Goal: Information Seeking & Learning: Learn about a topic

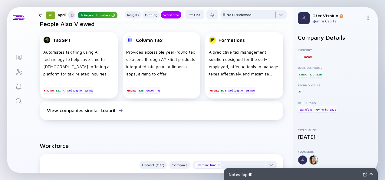
scroll to position [374, 0]
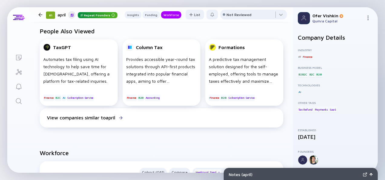
click at [22, 100] on icon "Search" at bounding box center [18, 101] width 7 height 7
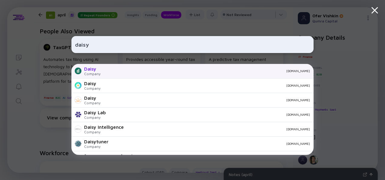
type input "daisy"
click at [129, 73] on div "Daisy Company [DOMAIN_NAME]" at bounding box center [192, 71] width 242 height 15
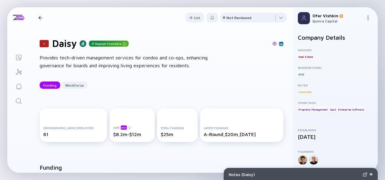
click at [281, 80] on div "1 [PERSON_NAME] Repeat Founders Provides tech-driven management services for co…" at bounding box center [161, 63] width 263 height 71
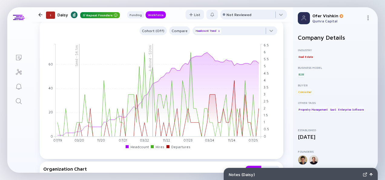
scroll to position [410, 0]
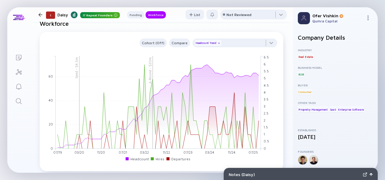
click at [19, 101] on icon "Search" at bounding box center [18, 101] width 7 height 7
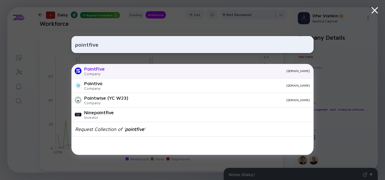
type input "pointfive"
click at [95, 70] on div "PointFive" at bounding box center [94, 68] width 21 height 5
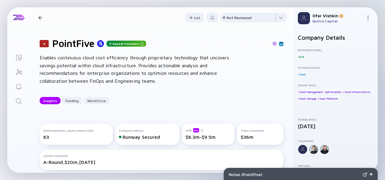
click at [281, 80] on div "8 PointFive Repeat Founders Enables continuous cloud cost efficiency through pr…" at bounding box center [161, 71] width 263 height 86
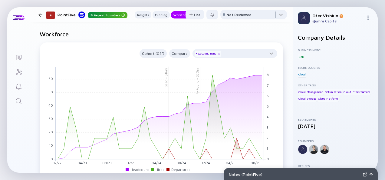
scroll to position [398, 0]
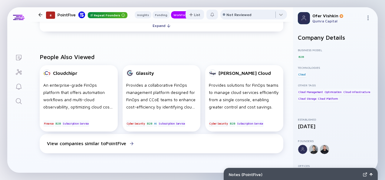
click at [19, 101] on icon "Search" at bounding box center [18, 101] width 7 height 7
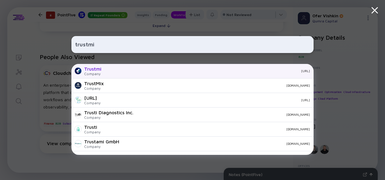
type input "trustmi"
click at [146, 72] on div "[URL]" at bounding box center [208, 71] width 204 height 4
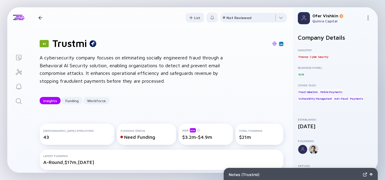
click at [282, 77] on div "81 Trustmi A cybersecurity company focuses on eliminating socially engineered f…" at bounding box center [161, 71] width 263 height 86
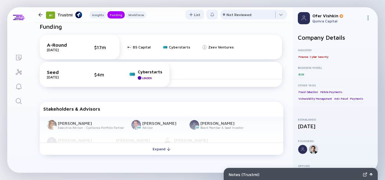
scroll to position [253, 0]
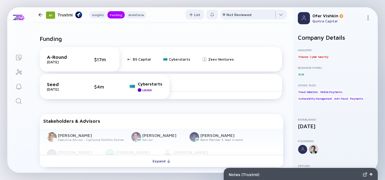
click at [21, 98] on icon "Search" at bounding box center [18, 101] width 7 height 7
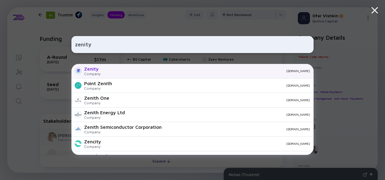
type input "zenity"
click at [122, 71] on div "[DOMAIN_NAME]" at bounding box center [207, 71] width 205 height 4
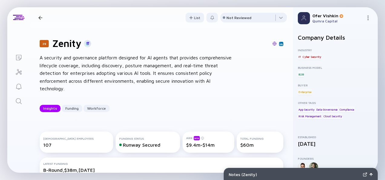
click at [283, 78] on div "29 [DEMOGRAPHIC_DATA] A security and governance platform designed for AI agents…" at bounding box center [161, 75] width 263 height 94
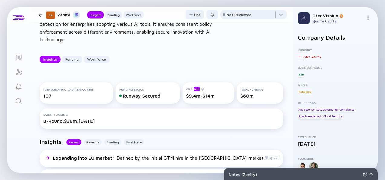
scroll to position [12, 0]
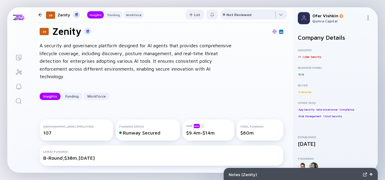
click at [22, 101] on icon "Search" at bounding box center [18, 101] width 7 height 7
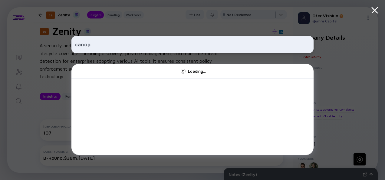
type input "canopy"
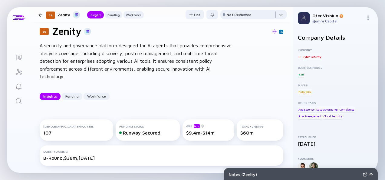
click at [20, 100] on icon "Search" at bounding box center [18, 101] width 7 height 7
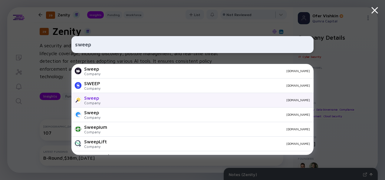
type input "sweep"
click at [111, 102] on div "[DOMAIN_NAME]" at bounding box center [207, 100] width 205 height 4
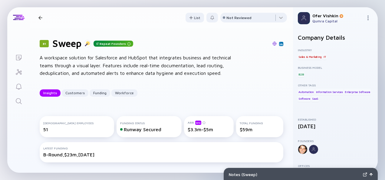
click at [282, 81] on div "81 Sweep Repeat Founders A workspace solution for Salesforce and HubSpot that i…" at bounding box center [161, 67] width 263 height 78
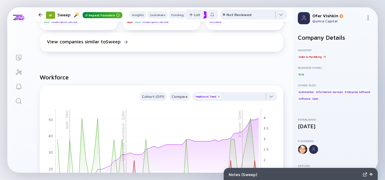
scroll to position [578, 0]
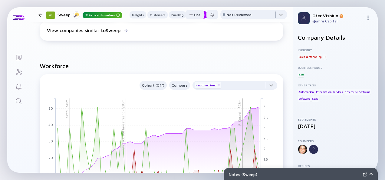
click at [18, 100] on icon "Search" at bounding box center [18, 101] width 7 height 7
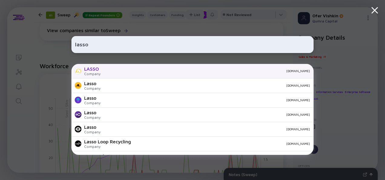
scroll to position [15, 0]
type input "lasso"
click at [138, 71] on div "[DOMAIN_NAME]" at bounding box center [207, 71] width 205 height 4
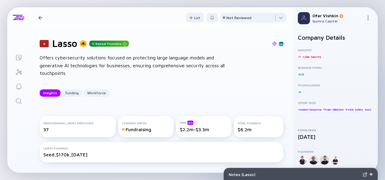
click at [286, 84] on div "6 Lasso Repeat Founders Offers cybersecurity solutions focused on protecting la…" at bounding box center [161, 67] width 263 height 78
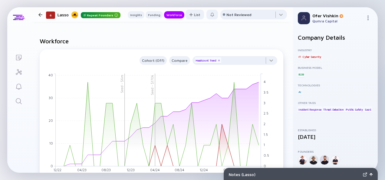
scroll to position [518, 0]
click at [18, 98] on icon "Search" at bounding box center [18, 101] width 7 height 7
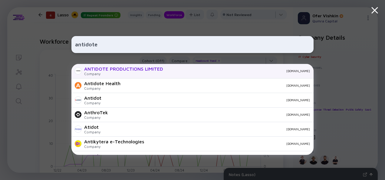
scroll to position [29, 0]
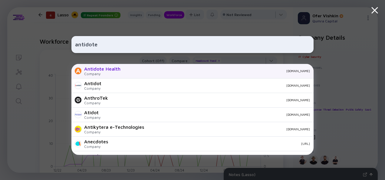
type input "antidote"
click at [141, 73] on div "Antidote Health Company [DOMAIN_NAME]" at bounding box center [192, 71] width 242 height 15
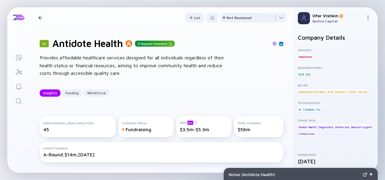
click at [284, 81] on div "81 Antidote Health Repeat Founders Provides affordable healthcare services desi…" at bounding box center [161, 67] width 263 height 78
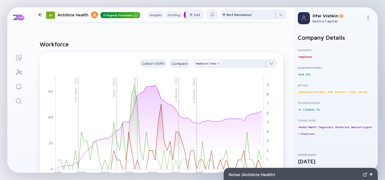
scroll to position [578, 0]
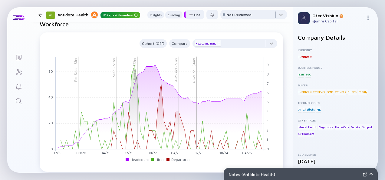
click at [23, 102] on link "Search" at bounding box center [18, 100] width 23 height 15
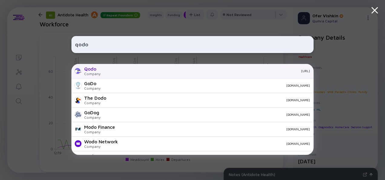
type input "qodo"
click at [104, 71] on div "Qodo Company [URL]" at bounding box center [192, 71] width 242 height 15
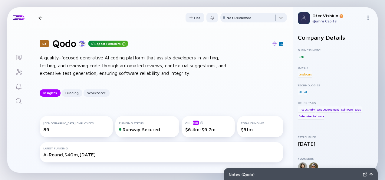
click at [283, 84] on div "53 Qodo Repeat Founders A quality-focused generative AI coding platform that as…" at bounding box center [161, 67] width 263 height 78
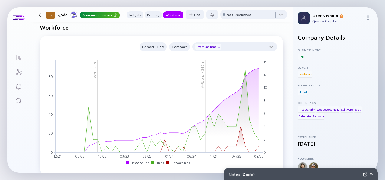
scroll to position [530, 0]
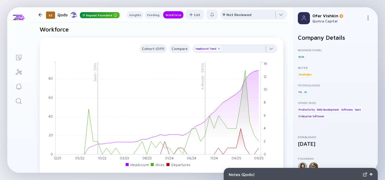
click at [19, 101] on icon "Search" at bounding box center [18, 101] width 7 height 7
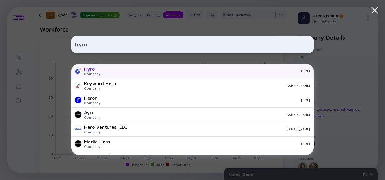
type input "hyro"
click at [103, 72] on div "Hyro Company [URL]" at bounding box center [192, 71] width 242 height 15
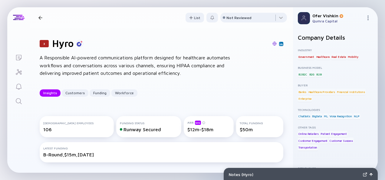
click at [280, 81] on div "3 Hyro A Responsible AI-powered communications platform designed for healthcare…" at bounding box center [161, 67] width 263 height 78
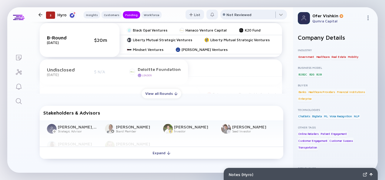
scroll to position [434, 0]
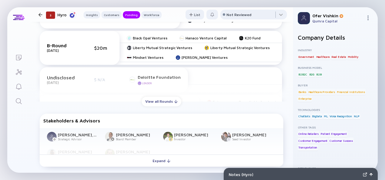
click at [19, 96] on link "Search" at bounding box center [18, 100] width 23 height 15
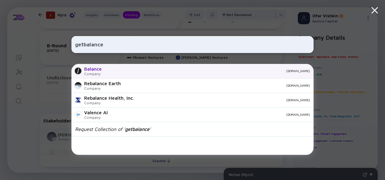
type input "getbalance"
click at [166, 76] on div "Balance Company [DOMAIN_NAME]" at bounding box center [192, 71] width 242 height 15
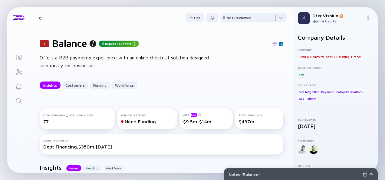
click at [280, 81] on div "1 Balance Repeat Founders Offers a B2B payments experience with an online check…" at bounding box center [161, 63] width 263 height 71
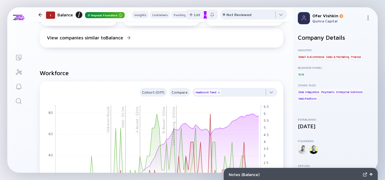
scroll to position [578, 0]
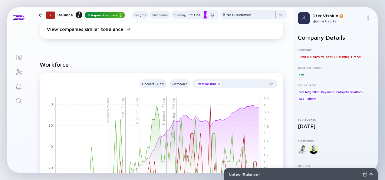
click at [19, 99] on icon "Search" at bounding box center [18, 101] width 7 height 7
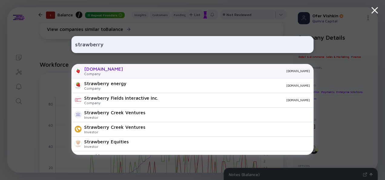
type input "strawberry"
click at [128, 69] on div "[DOMAIN_NAME]" at bounding box center [219, 71] width 182 height 4
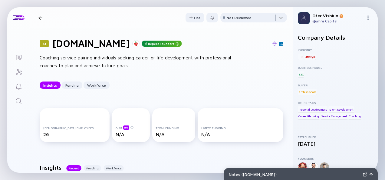
click at [282, 84] on div "61 [DOMAIN_NAME] Repeat Founders Coaching service pairing individuals seeking c…" at bounding box center [161, 63] width 263 height 71
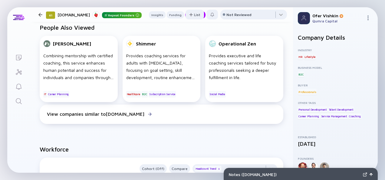
scroll to position [289, 0]
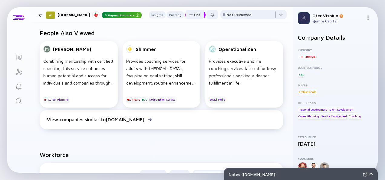
click at [23, 100] on link "Search" at bounding box center [18, 100] width 23 height 15
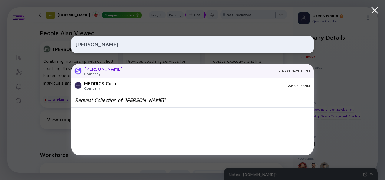
type input "[PERSON_NAME]"
click at [139, 71] on div "[PERSON_NAME][URL]" at bounding box center [219, 71] width 183 height 4
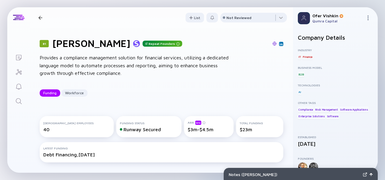
click at [281, 82] on div "81 [PERSON_NAME] Repeat Founders Provides a compliance management solution for …" at bounding box center [161, 67] width 263 height 78
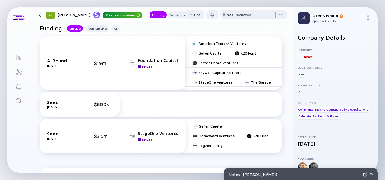
scroll to position [36, 0]
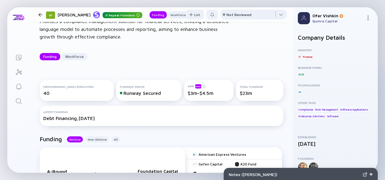
click at [19, 100] on icon "Search" at bounding box center [18, 101] width 7 height 7
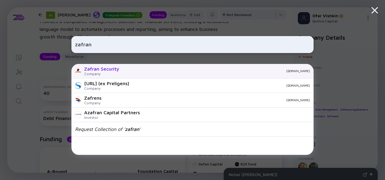
type input "zafran"
click at [118, 68] on div "Zafran Security" at bounding box center [101, 68] width 35 height 5
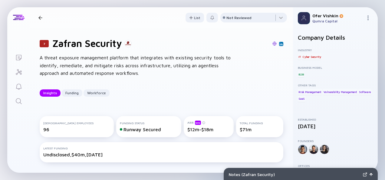
click at [281, 83] on div "7 Zafran Security A threat exposure management platform that integrates with ex…" at bounding box center [161, 67] width 263 height 78
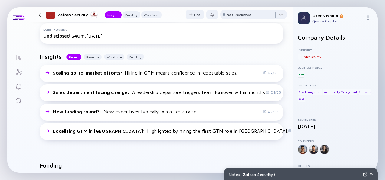
scroll to position [108, 0]
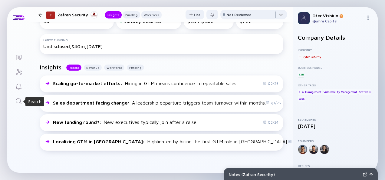
click at [19, 102] on icon "Search" at bounding box center [18, 101] width 7 height 7
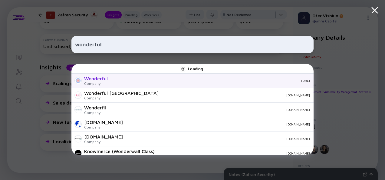
type input "wonderful"
click at [128, 81] on div "[URL]" at bounding box center [211, 81] width 197 height 4
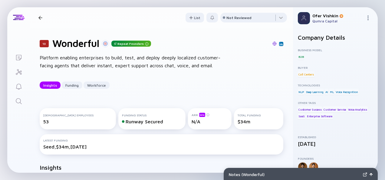
click at [281, 81] on div "13 Wonderful Repeat Founders Platform enabling enterprises to build, test, and …" at bounding box center [161, 63] width 263 height 71
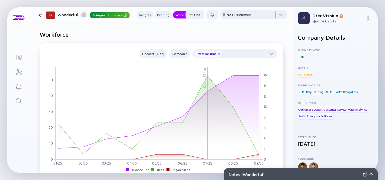
scroll to position [434, 0]
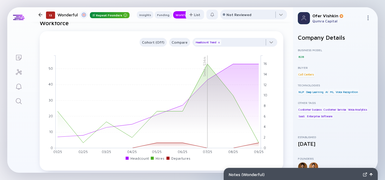
click at [14, 99] on link "Search" at bounding box center [18, 100] width 23 height 15
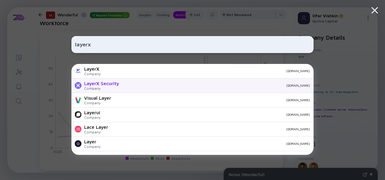
type input "layerx"
click at [147, 86] on div "[DOMAIN_NAME]" at bounding box center [217, 86] width 186 height 4
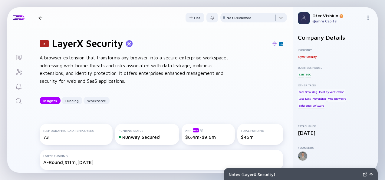
click at [284, 80] on div "2 LayerX Security A browser extension that transforms any browser into a secure…" at bounding box center [161, 71] width 263 height 86
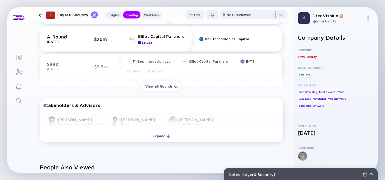
scroll to position [281, 0]
click at [18, 99] on icon "Search" at bounding box center [18, 101] width 7 height 7
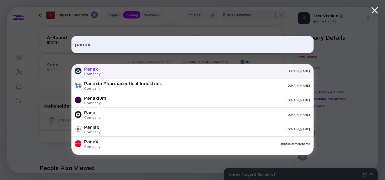
type input "panax"
click at [140, 70] on div "[DOMAIN_NAME]" at bounding box center [207, 71] width 205 height 4
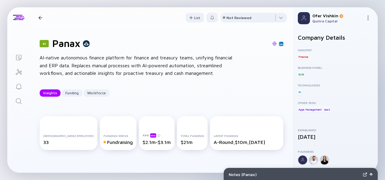
click at [282, 81] on div "81 Panax AI-native autonomous finance platform for finance and treasury teams, …" at bounding box center [161, 67] width 263 height 78
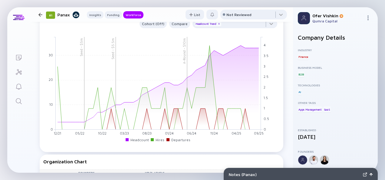
scroll to position [542, 0]
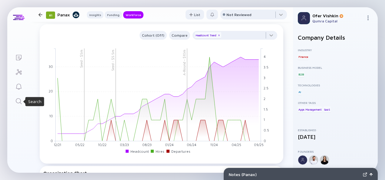
click at [21, 101] on icon "Search" at bounding box center [18, 101] width 7 height 7
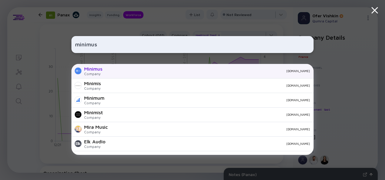
type input "minimus"
click at [123, 71] on div "[DOMAIN_NAME]" at bounding box center [208, 71] width 203 height 4
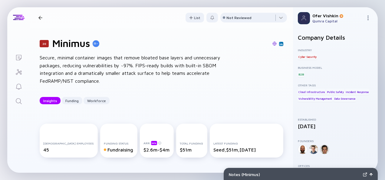
click at [283, 79] on div "20 Minimus Secure, minimal container images that remove bloated base layers and…" at bounding box center [161, 71] width 263 height 86
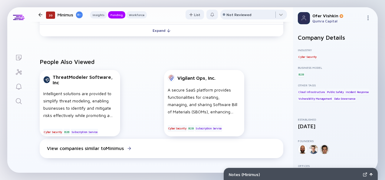
scroll to position [342, 0]
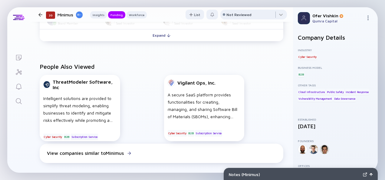
click at [22, 101] on link "Search" at bounding box center [18, 100] width 23 height 15
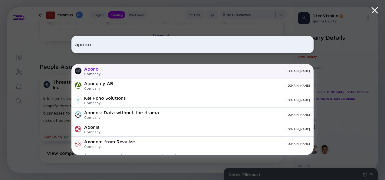
type input "apono"
click at [166, 73] on div "Apono Company [DOMAIN_NAME]" at bounding box center [192, 71] width 242 height 15
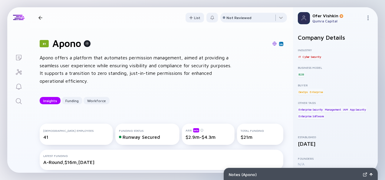
click at [281, 82] on div "81 Apono Apono offers a platform that automates permission management, aimed at…" at bounding box center [161, 71] width 263 height 86
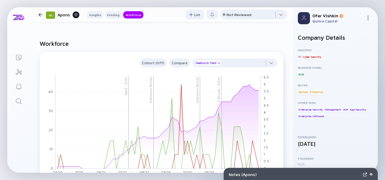
scroll to position [554, 0]
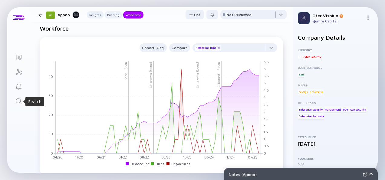
click at [19, 103] on icon "Search" at bounding box center [18, 101] width 7 height 7
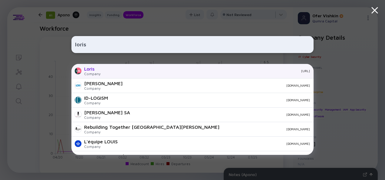
type input "loris"
click at [134, 71] on div "[URL]" at bounding box center [207, 71] width 205 height 4
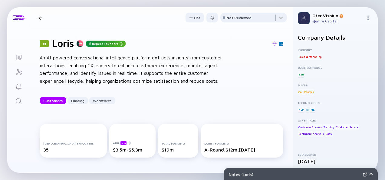
click at [282, 82] on div "81 [PERSON_NAME] Repeat Founders An AI-powered conversational intelligence plat…" at bounding box center [161, 71] width 263 height 86
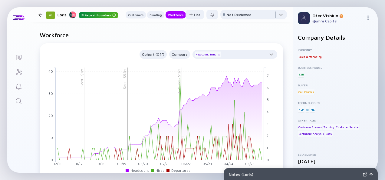
scroll to position [518, 0]
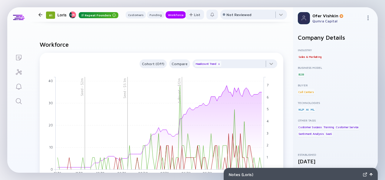
click at [17, 100] on icon "Search" at bounding box center [18, 101] width 7 height 7
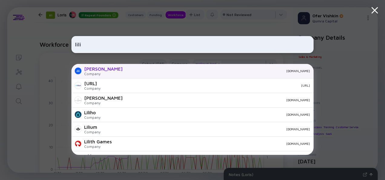
type input "lili"
click at [114, 73] on div "Lili Company [DOMAIN_NAME]" at bounding box center [192, 71] width 242 height 15
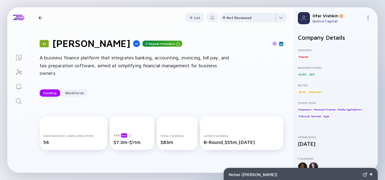
click at [281, 85] on div "81 [PERSON_NAME] Repeat Founders A business finance platform that integrates ba…" at bounding box center [161, 67] width 263 height 78
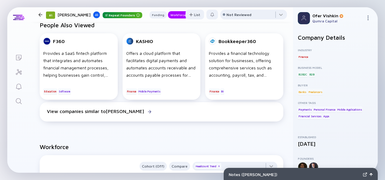
scroll to position [326, 0]
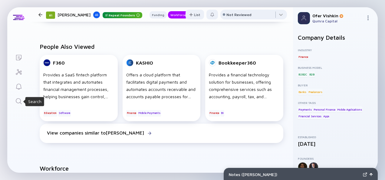
click at [18, 101] on icon "Search" at bounding box center [18, 101] width 7 height 7
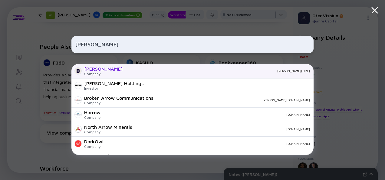
type input "[PERSON_NAME]"
click at [164, 71] on div "[PERSON_NAME][URL]" at bounding box center [219, 71] width 183 height 4
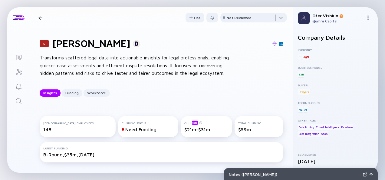
click at [280, 83] on div "5 Darrow AI Transforms scattered legal data into actionable insights for legal …" at bounding box center [161, 67] width 263 height 78
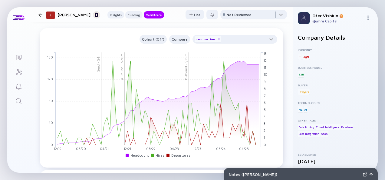
scroll to position [554, 0]
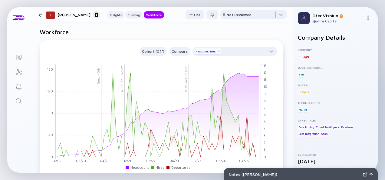
click at [21, 98] on icon "Search" at bounding box center [18, 101] width 7 height 7
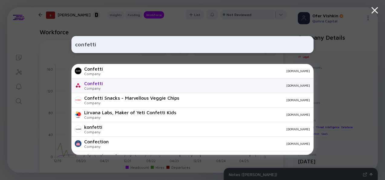
type input "confetti"
click at [112, 86] on div "withconfetti.com" at bounding box center [209, 86] width 202 height 4
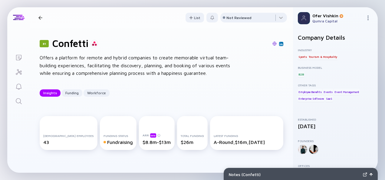
click at [280, 85] on div "81 Confetti Offers a platform for remote and hybrid companies to create memorab…" at bounding box center [161, 67] width 263 height 78
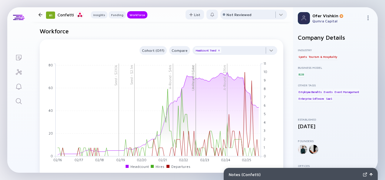
scroll to position [578, 0]
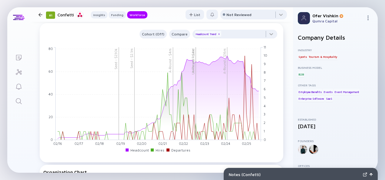
click at [18, 99] on icon "Search" at bounding box center [18, 101] width 7 height 7
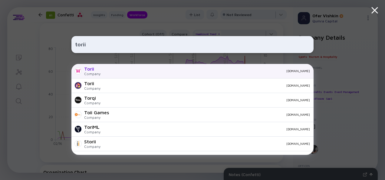
type input "torii"
click at [117, 70] on div "toriihq.com" at bounding box center [207, 71] width 205 height 4
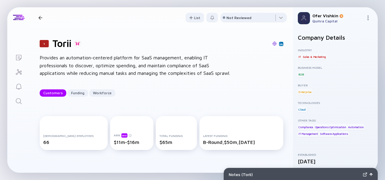
click at [280, 84] on div "1 Torii Provides an automation-centered platform for SaaS management, enabling …" at bounding box center [161, 67] width 263 height 78
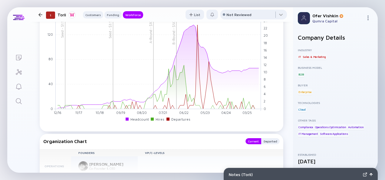
scroll to position [531, 0]
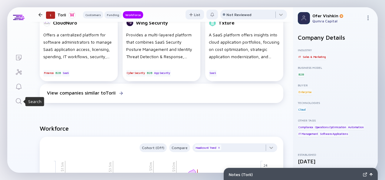
click at [15, 102] on icon "Search" at bounding box center [18, 101] width 7 height 7
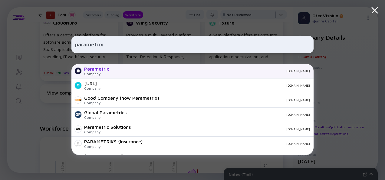
type input "parametrix"
click at [131, 69] on div "parametrixinsurance.com" at bounding box center [212, 71] width 196 height 4
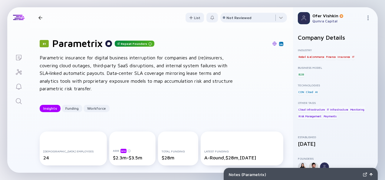
click at [281, 83] on div "81 Parametrix Repeat Founders Parametric insurance for digital business interru…" at bounding box center [161, 75] width 263 height 94
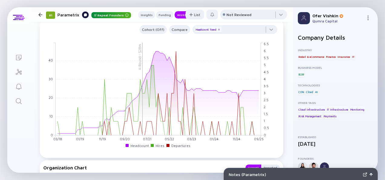
scroll to position [470, 0]
click at [22, 98] on icon "Search" at bounding box center [18, 101] width 7 height 7
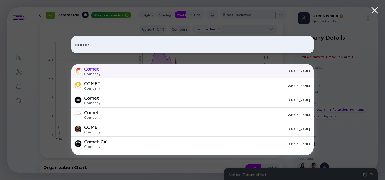
type input "comet"
click at [116, 70] on div "comet.com" at bounding box center [207, 71] width 205 height 4
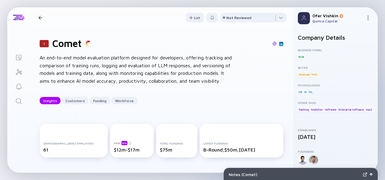
click at [281, 83] on div "1 Comet An end-to-end model evaluation platform designed for developers, offeri…" at bounding box center [161, 71] width 263 height 86
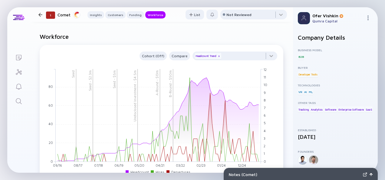
scroll to position [627, 0]
